Goal: Transaction & Acquisition: Purchase product/service

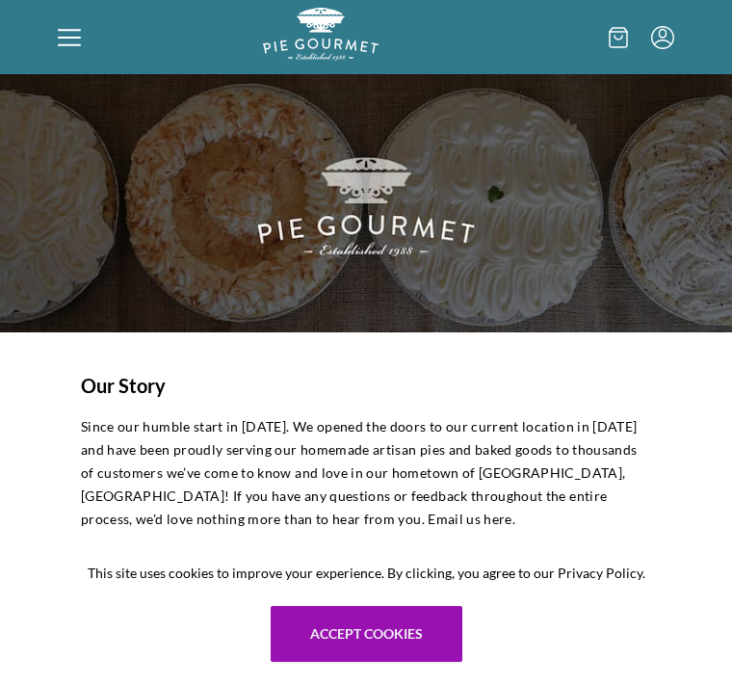
scroll to position [25, 0]
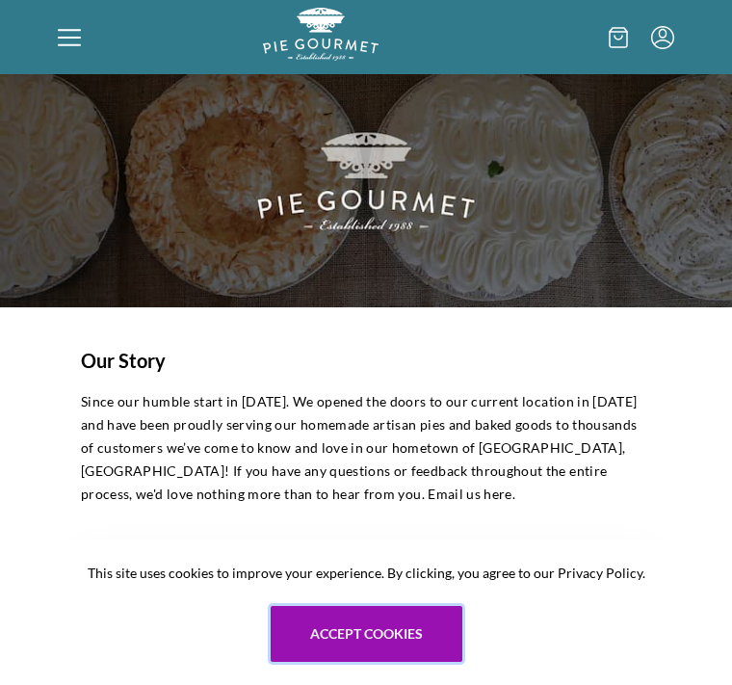
click at [384, 662] on button "Accept cookies" at bounding box center [367, 634] width 192 height 56
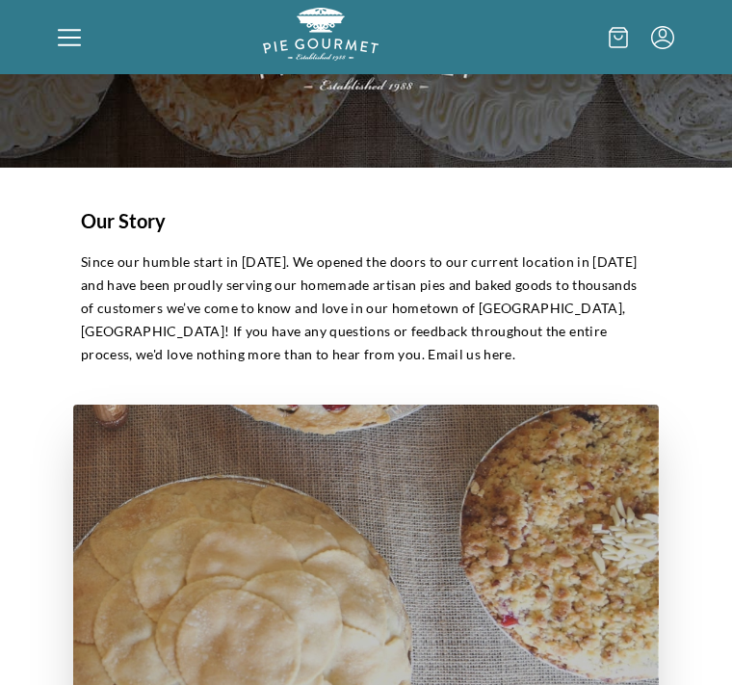
scroll to position [0, 0]
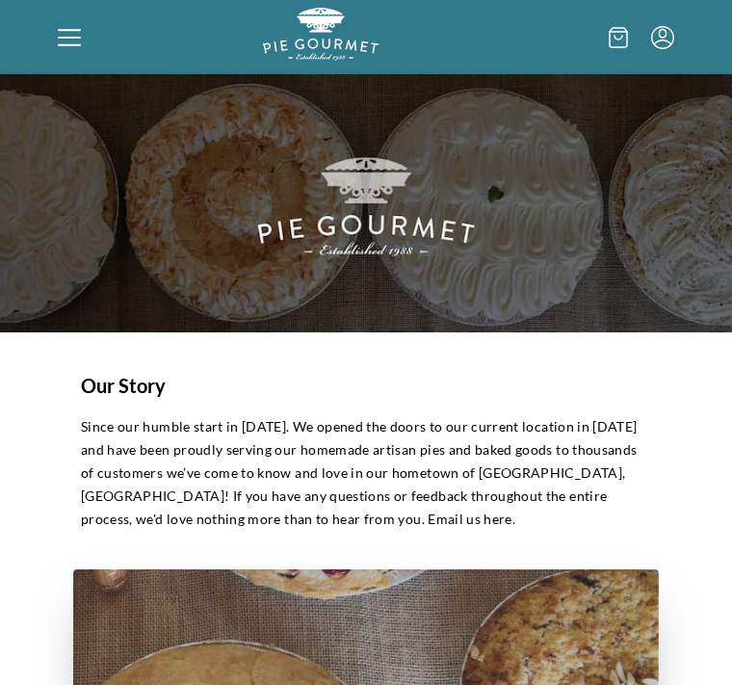
click at [83, 42] on div at bounding box center [160, 37] width 205 height 59
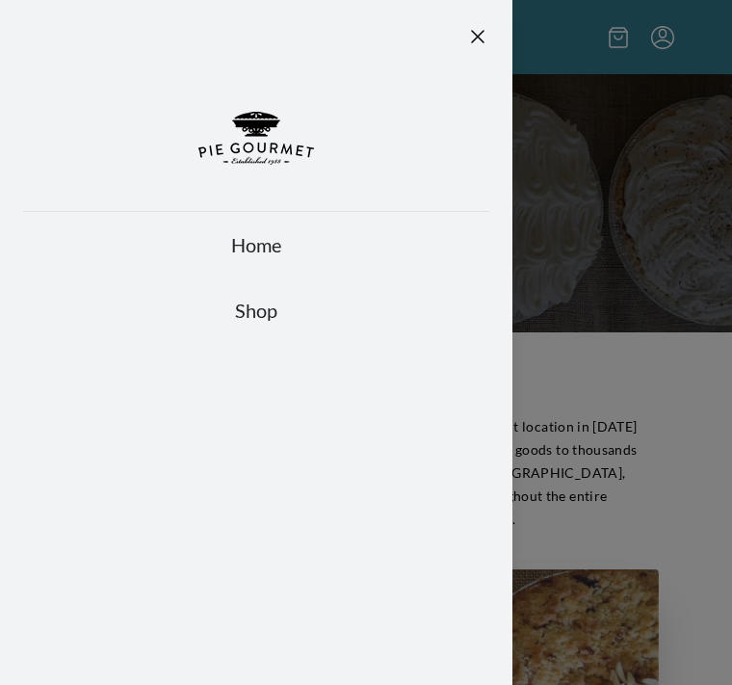
click at [272, 321] on link "Shop" at bounding box center [256, 310] width 466 height 27
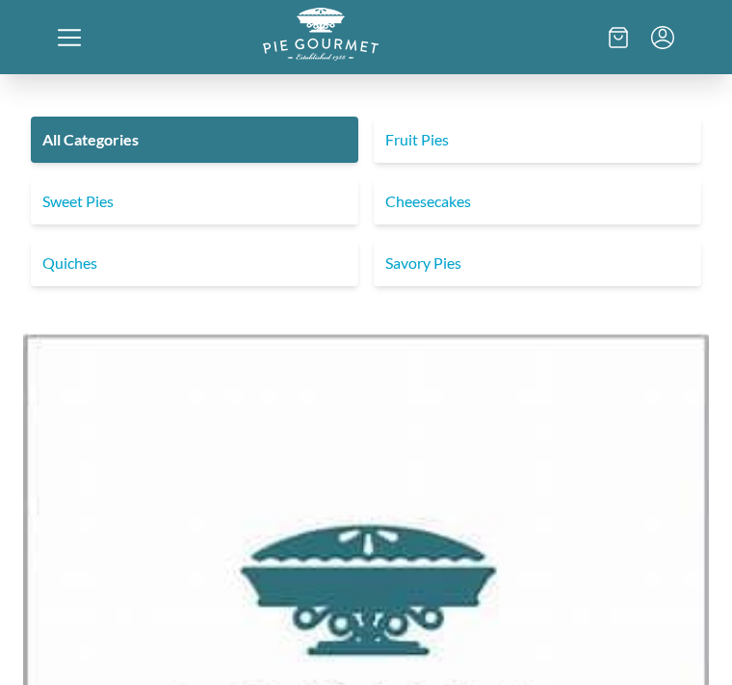
click at [496, 266] on link "Savory Pies" at bounding box center [538, 263] width 328 height 46
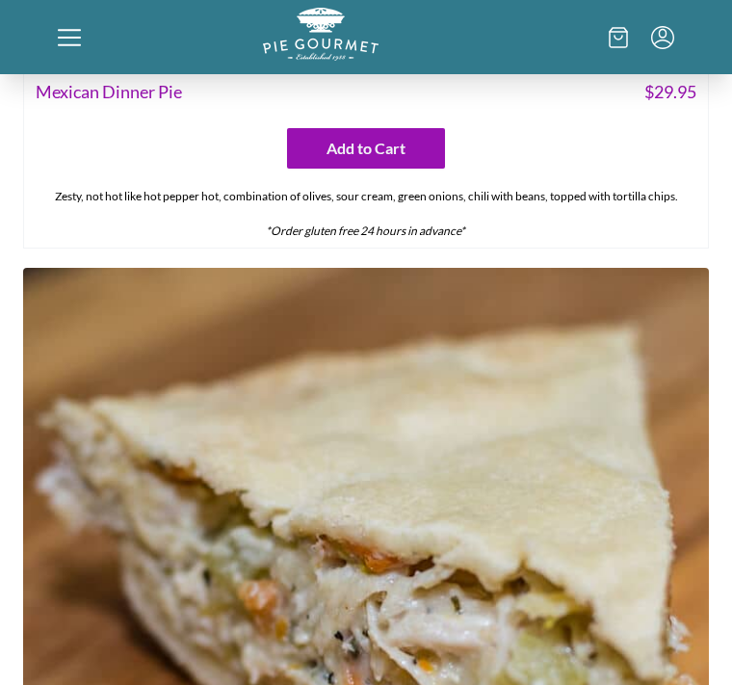
scroll to position [6022, 0]
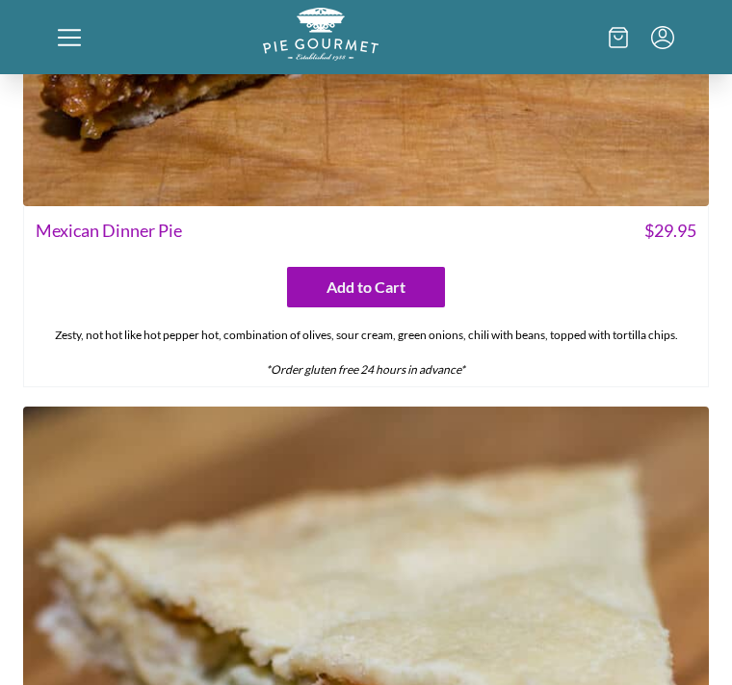
click at [73, 26] on icon at bounding box center [69, 37] width 23 height 23
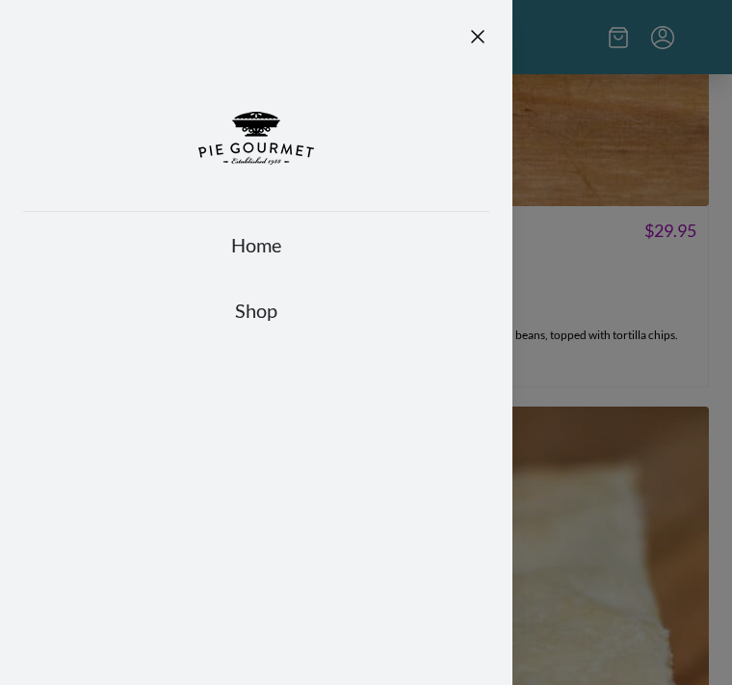
click at [289, 247] on link "Home" at bounding box center [256, 244] width 466 height 27
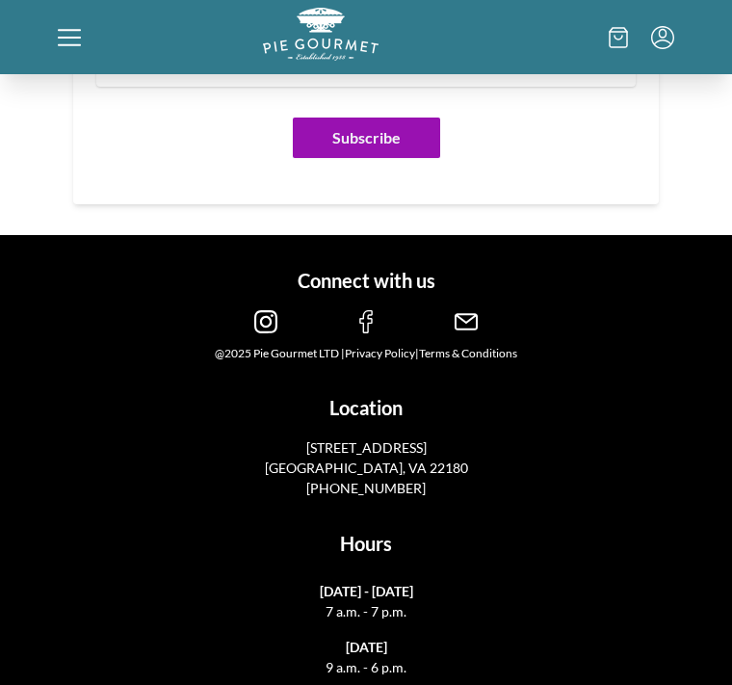
scroll to position [2812, 0]
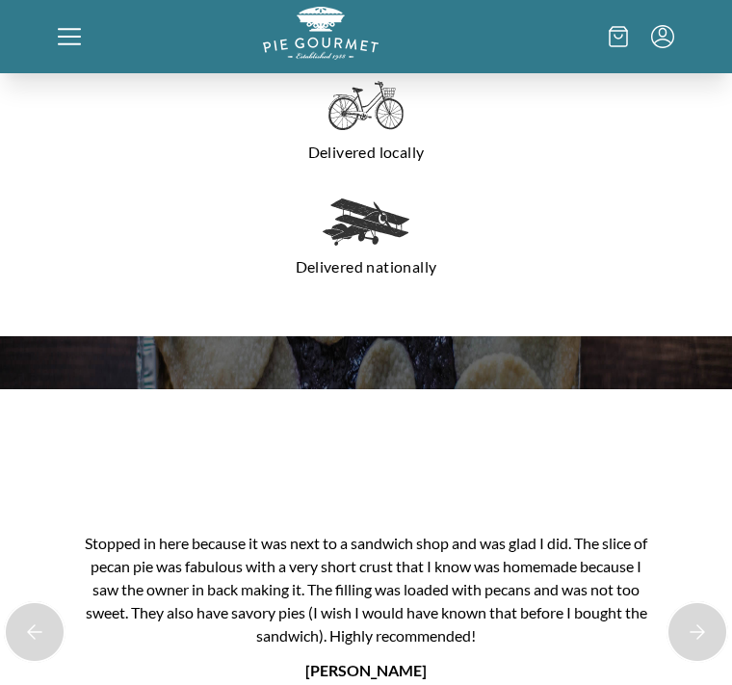
scroll to position [1670, 0]
